Goal: Information Seeking & Learning: Check status

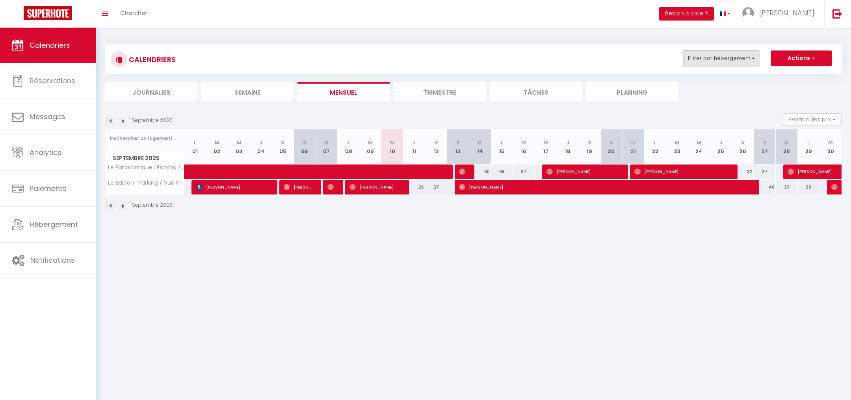
click at [725, 63] on button "Filtrer par hébergement" at bounding box center [722, 58] width 76 height 16
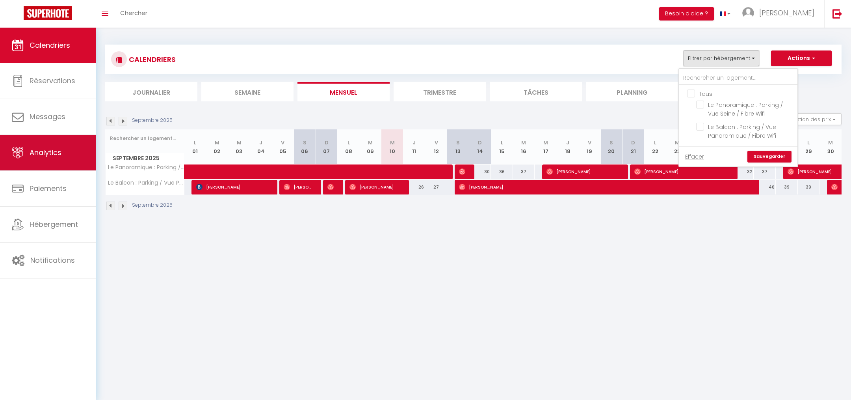
click at [58, 156] on span "Analytics" at bounding box center [46, 152] width 32 height 10
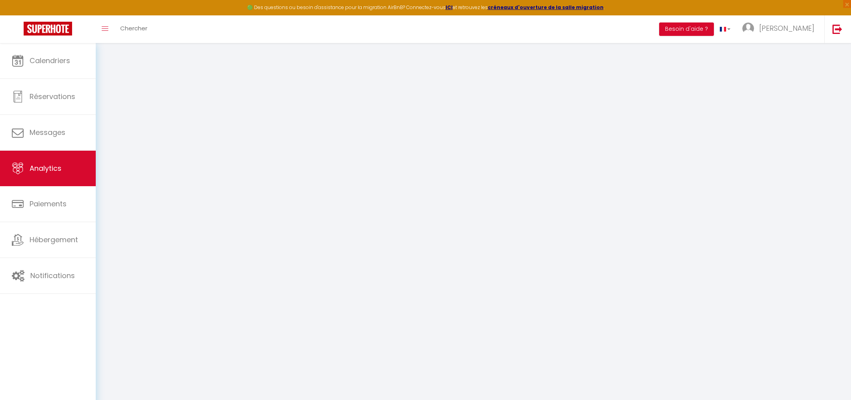
select select "2025"
select select "9"
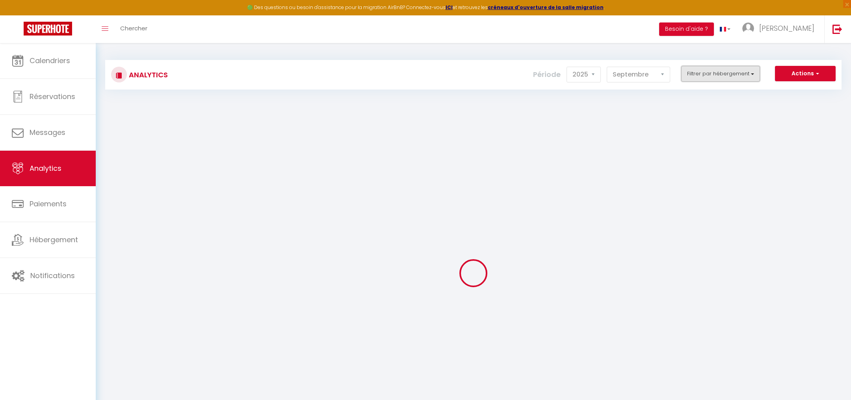
click at [741, 79] on button "Filtrer par hébergement" at bounding box center [720, 74] width 79 height 16
checkbox input "false"
checkbox Wifi "false"
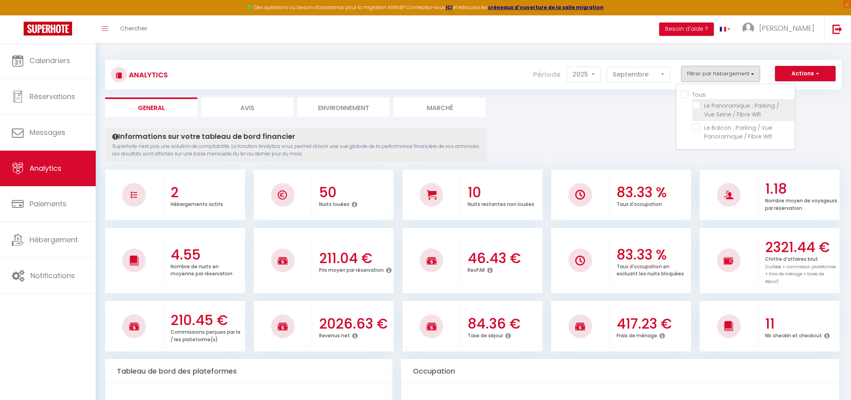
click at [697, 107] on Wifi "checkbox" at bounding box center [744, 105] width 102 height 8
checkbox Wifi "true"
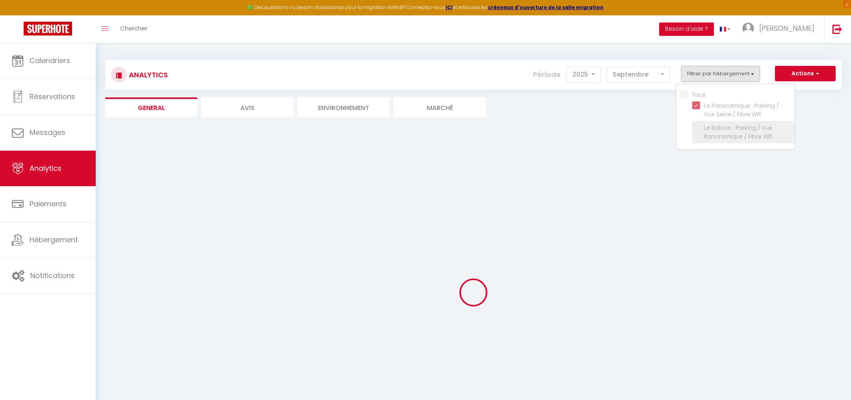
checkbox Wifi "false"
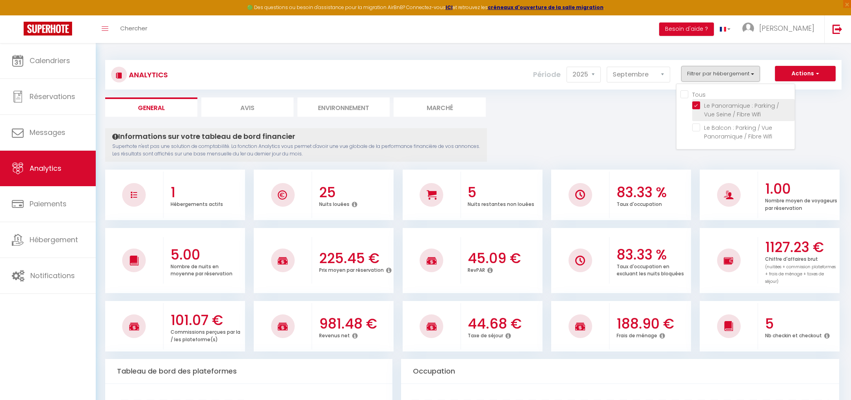
click at [702, 104] on Wifi "checkbox" at bounding box center [744, 105] width 102 height 8
checkbox Wifi "false"
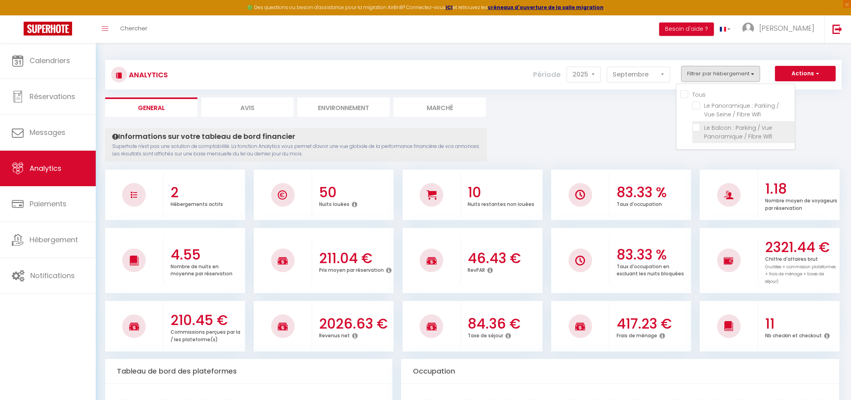
click at [700, 129] on Wifi "checkbox" at bounding box center [744, 127] width 102 height 8
checkbox Wifi "true"
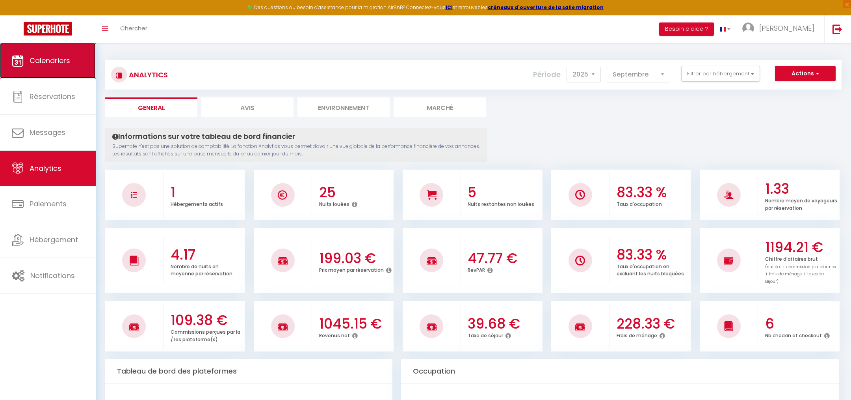
click at [45, 73] on link "Calendriers" at bounding box center [48, 60] width 96 height 35
